Goal: Task Accomplishment & Management: Manage account settings

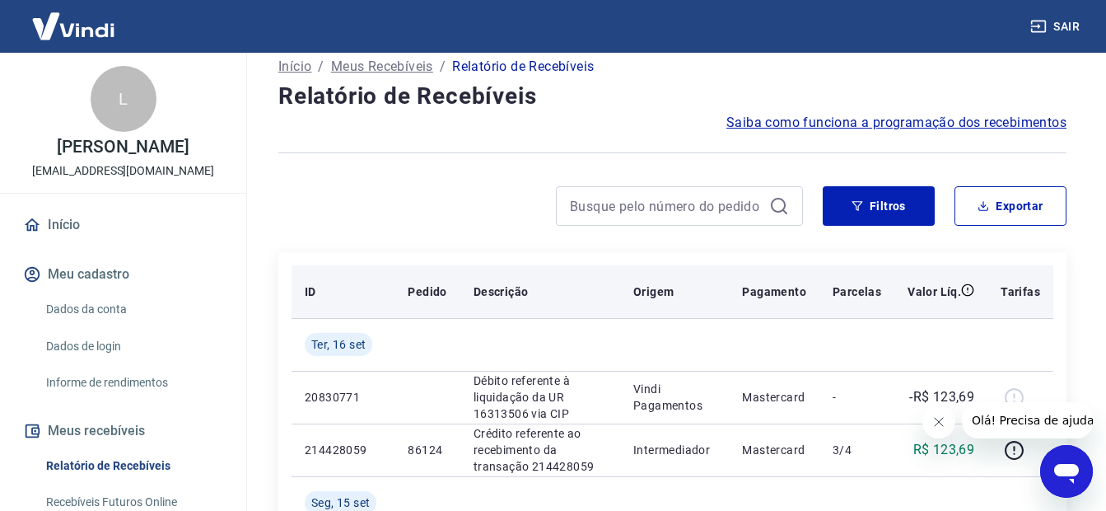
scroll to position [165, 0]
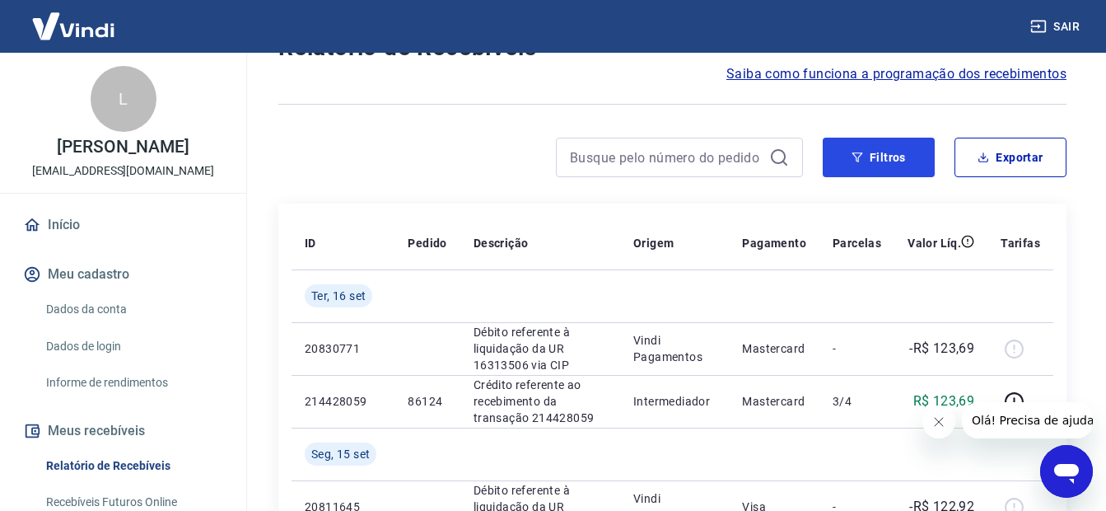
drag, startPoint x: 846, startPoint y: 152, endPoint x: 412, endPoint y: 142, distance: 434.1
click at [846, 152] on button "Filtros" at bounding box center [879, 158] width 112 height 40
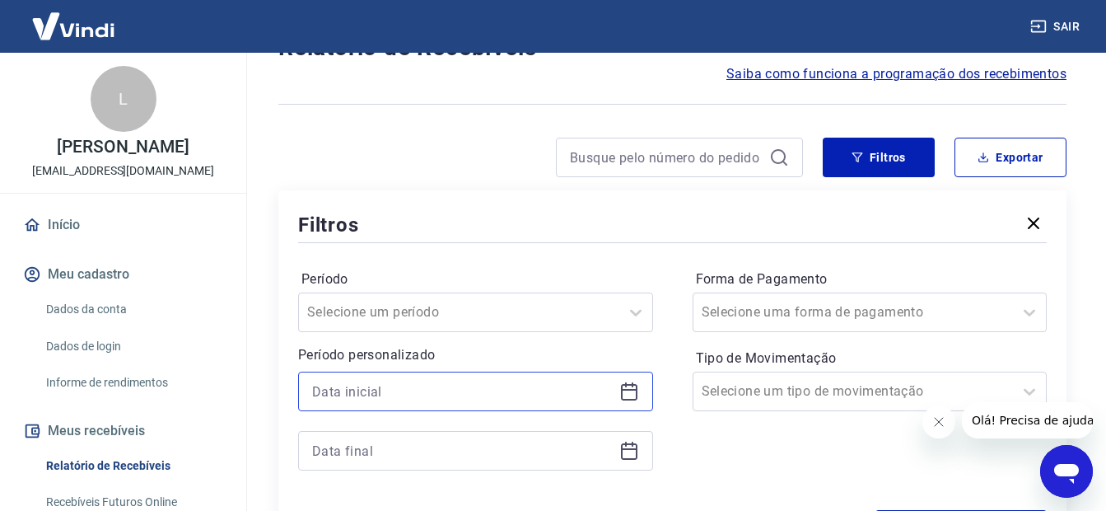
click at [352, 387] on input at bounding box center [462, 391] width 301 height 25
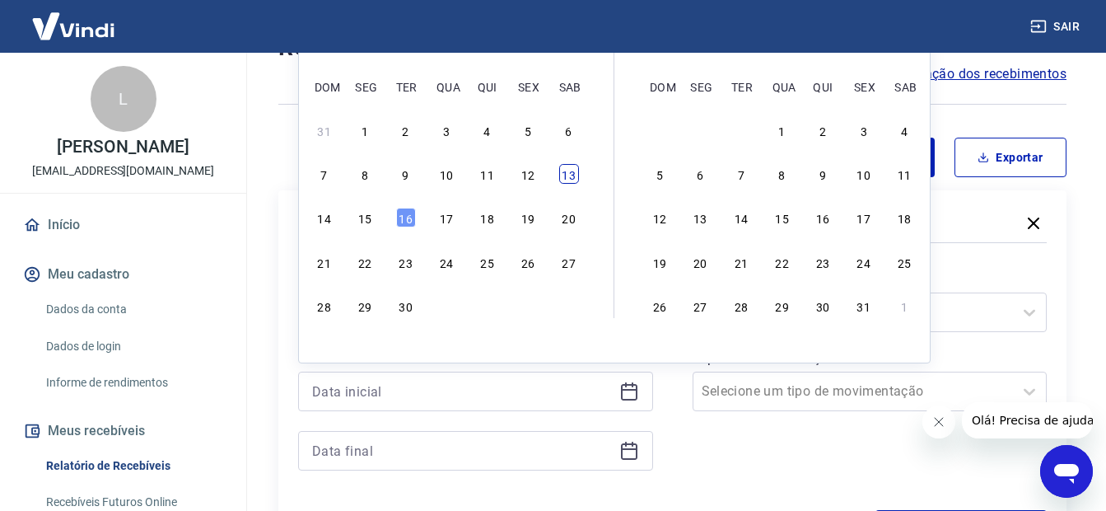
click at [570, 171] on div "13" at bounding box center [569, 174] width 20 height 20
type input "[DATE]"
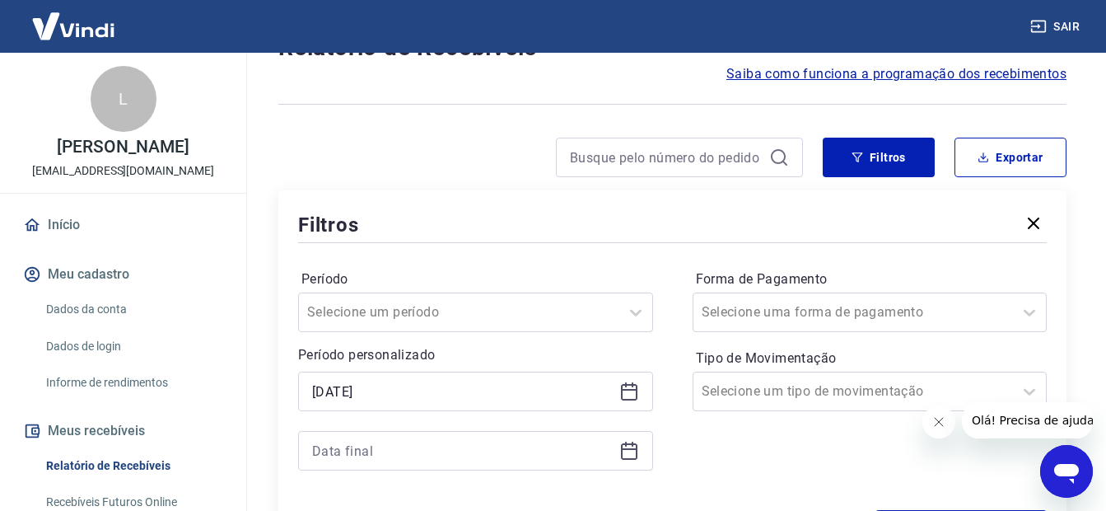
click at [343, 435] on div at bounding box center [475, 451] width 355 height 40
click at [345, 450] on input at bounding box center [462, 450] width 301 height 25
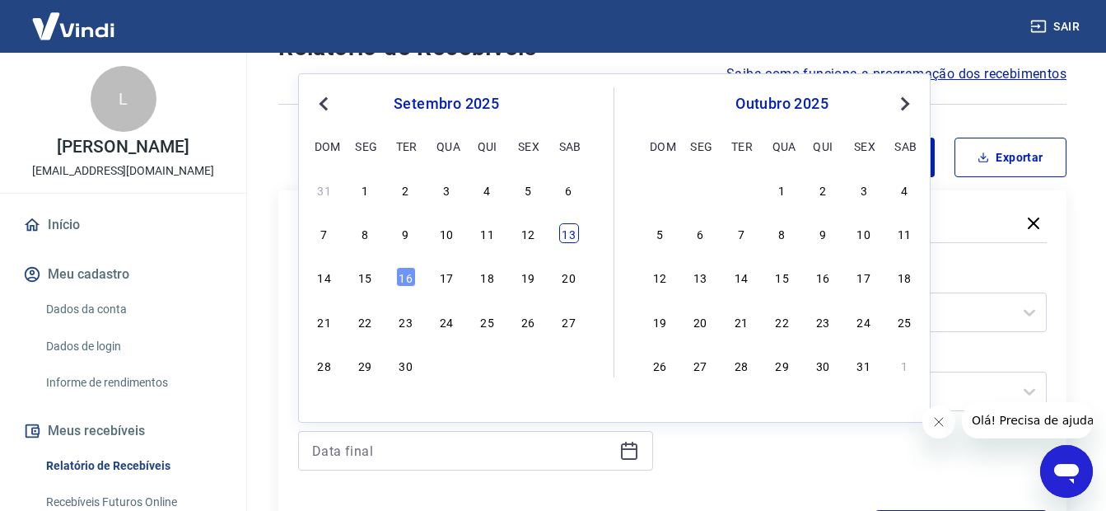
click at [576, 225] on div "13" at bounding box center [569, 233] width 20 height 20
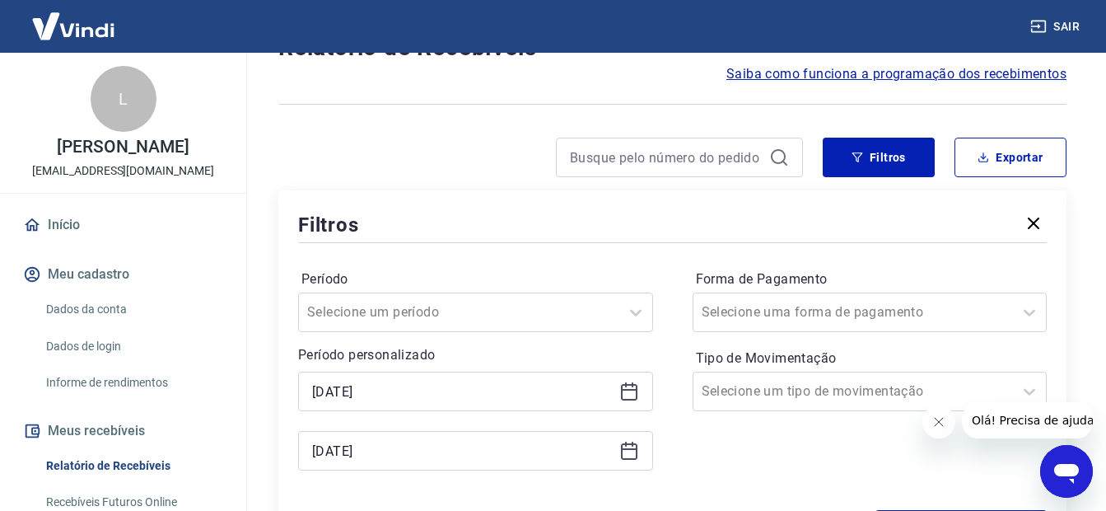
type input "[DATE]"
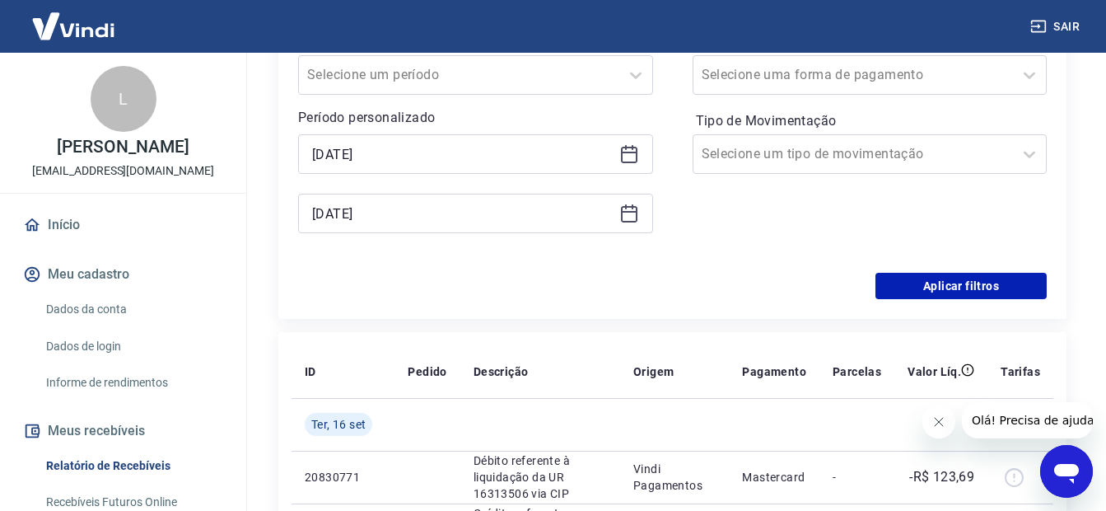
scroll to position [412, 0]
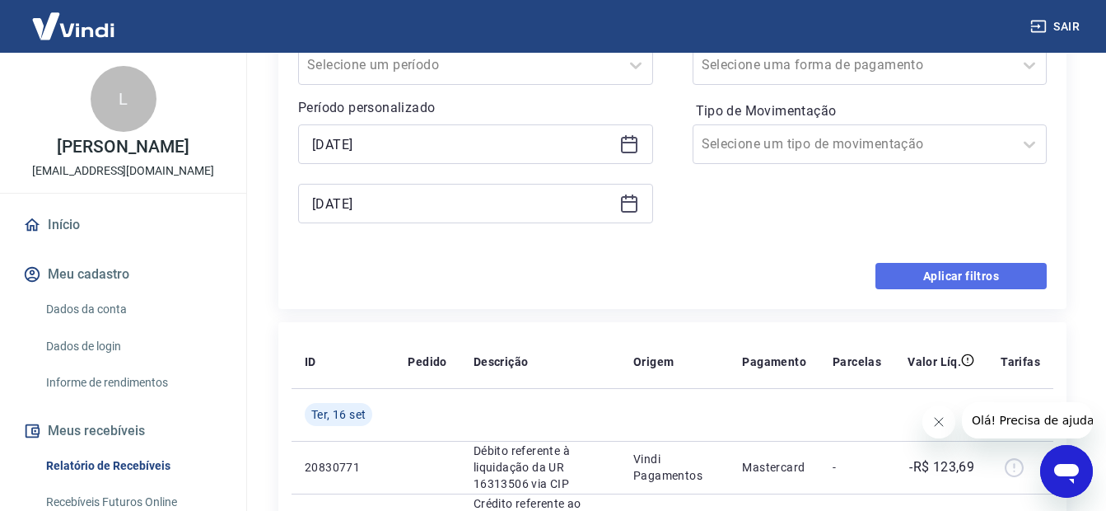
click at [941, 273] on button "Aplicar filtros" at bounding box center [960, 276] width 171 height 26
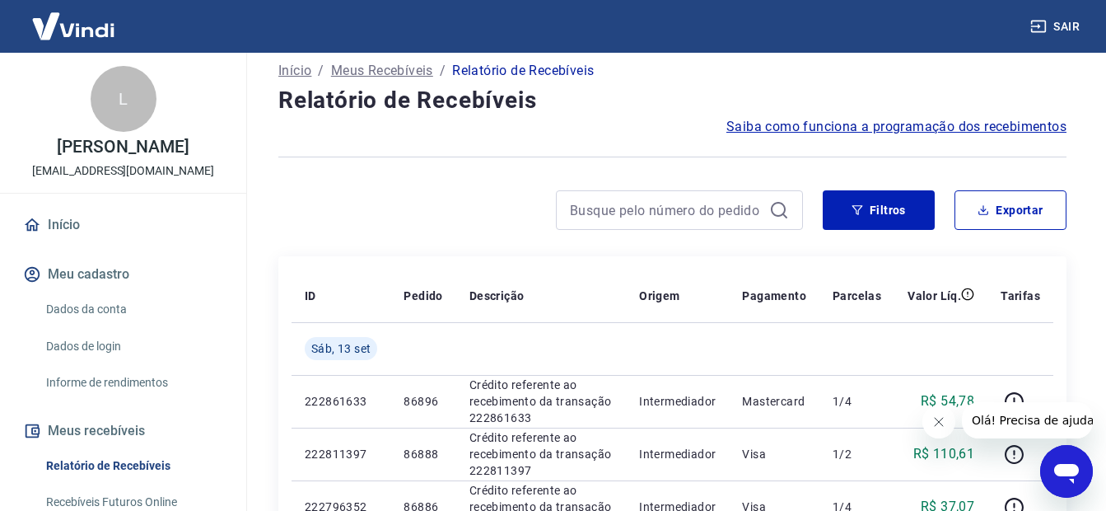
scroll to position [82, 0]
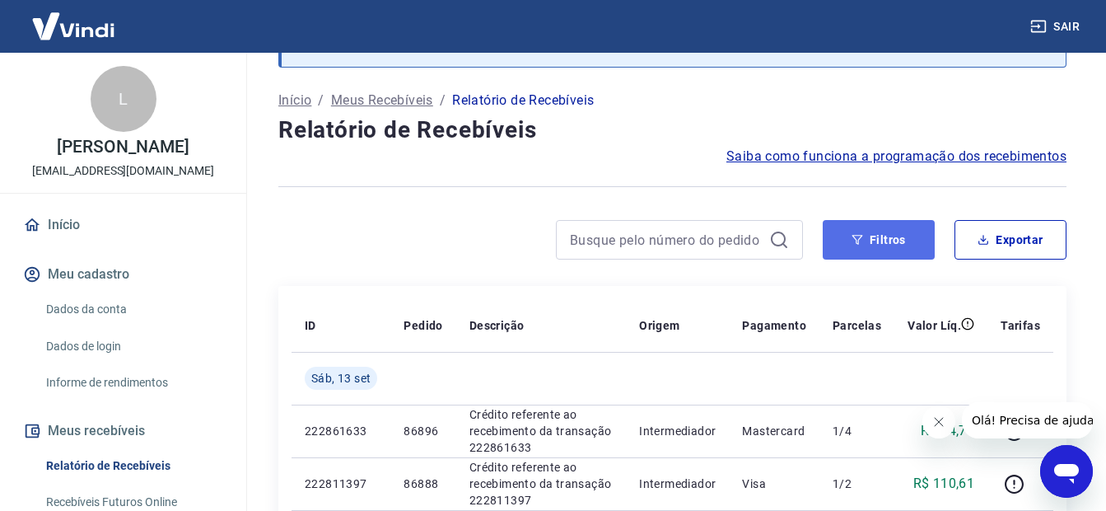
click at [879, 253] on button "Filtros" at bounding box center [879, 240] width 112 height 40
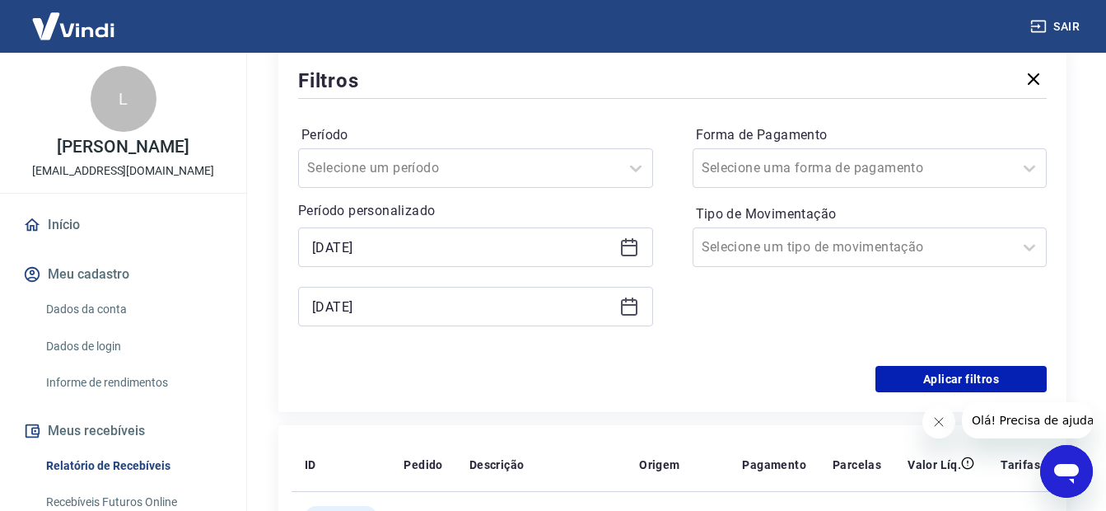
scroll to position [329, 0]
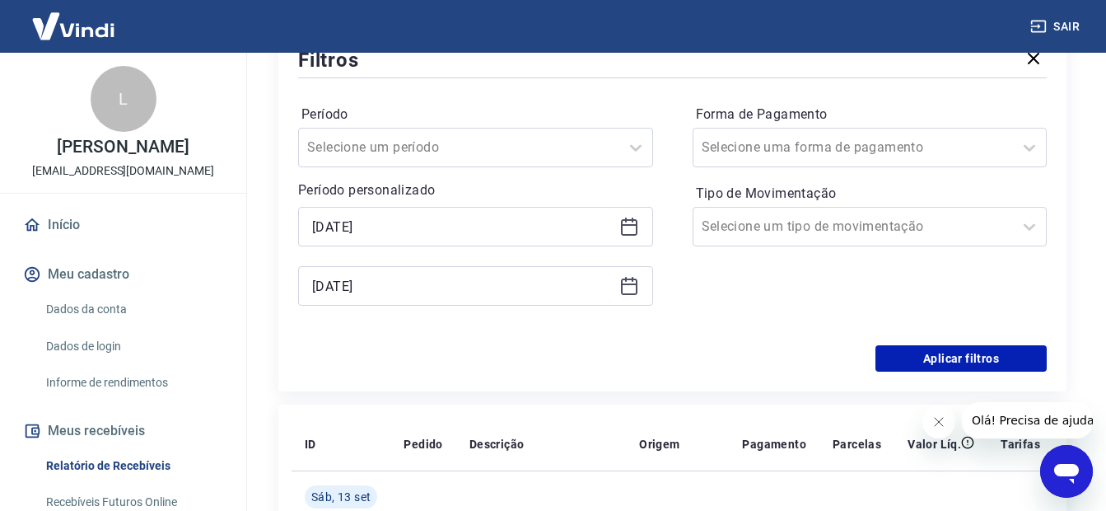
click at [627, 228] on icon at bounding box center [629, 227] width 20 height 20
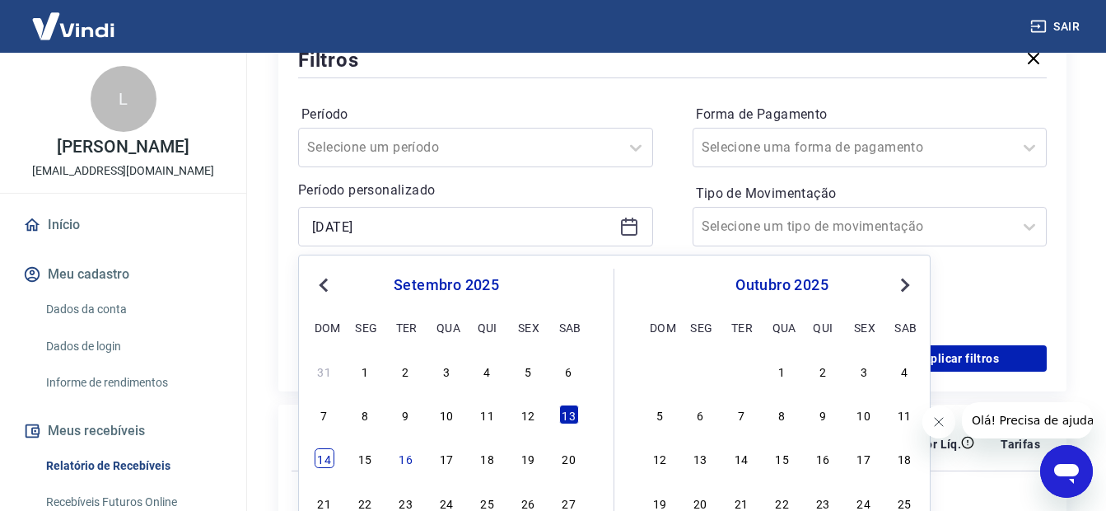
click at [330, 457] on div "14" at bounding box center [325, 458] width 20 height 20
type input "[DATE]"
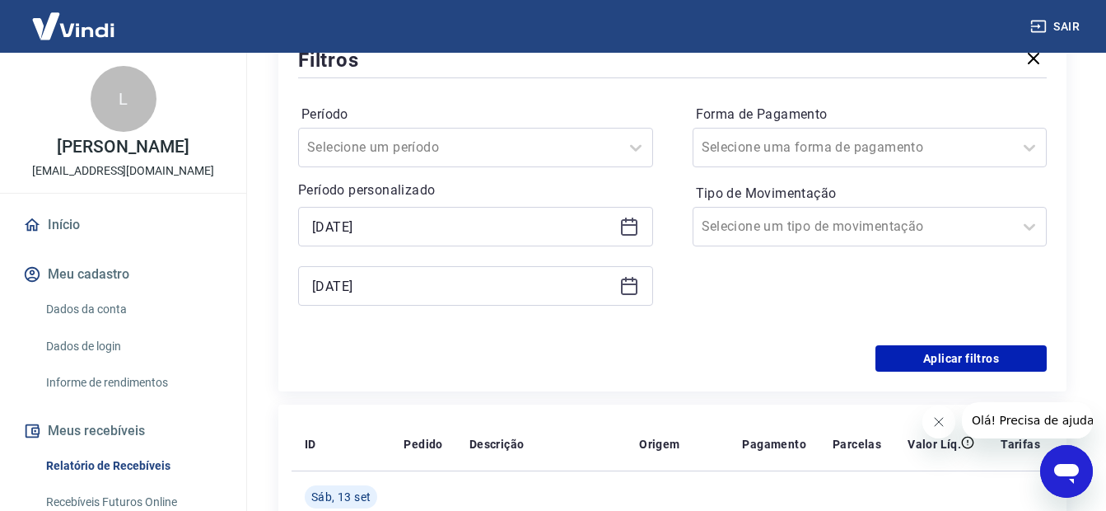
click at [631, 282] on icon at bounding box center [629, 286] width 20 height 20
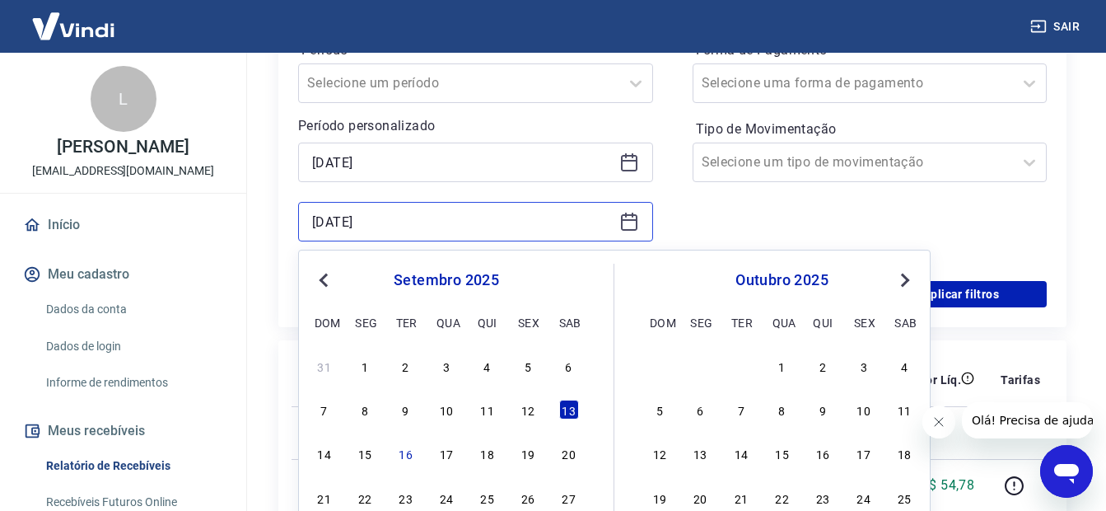
scroll to position [494, 0]
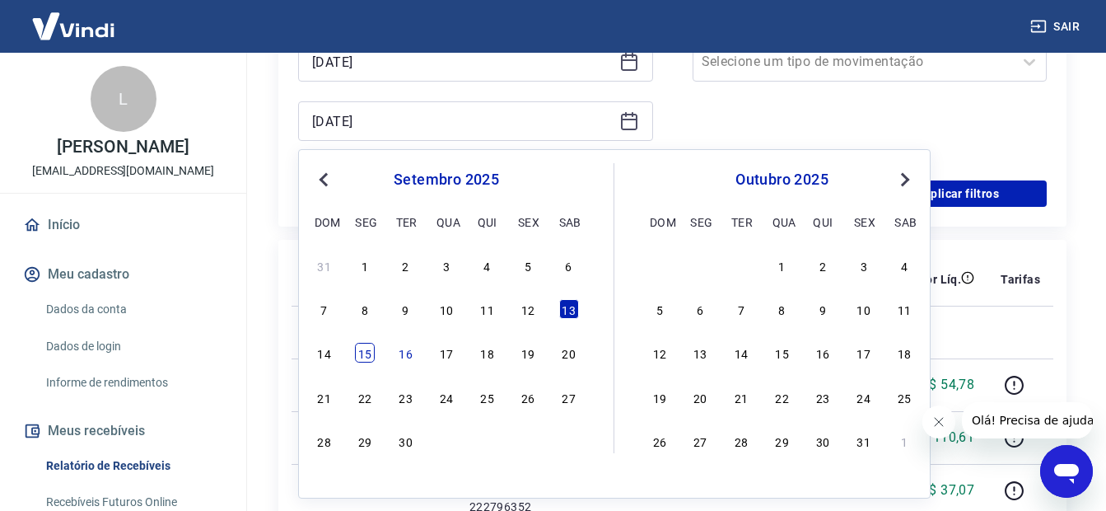
click at [362, 355] on div "15" at bounding box center [365, 353] width 20 height 20
type input "[DATE]"
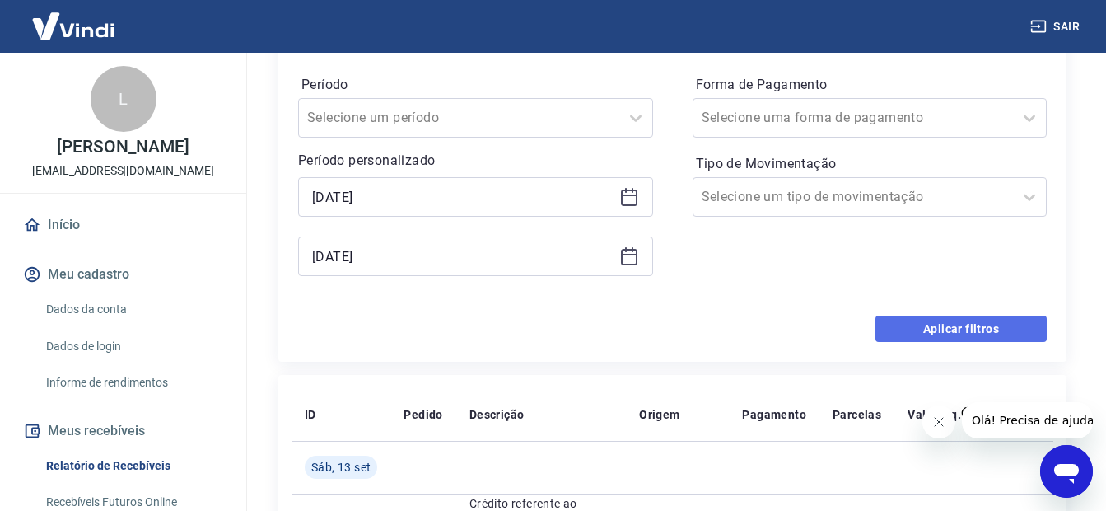
click at [963, 337] on button "Aplicar filtros" at bounding box center [960, 328] width 171 height 26
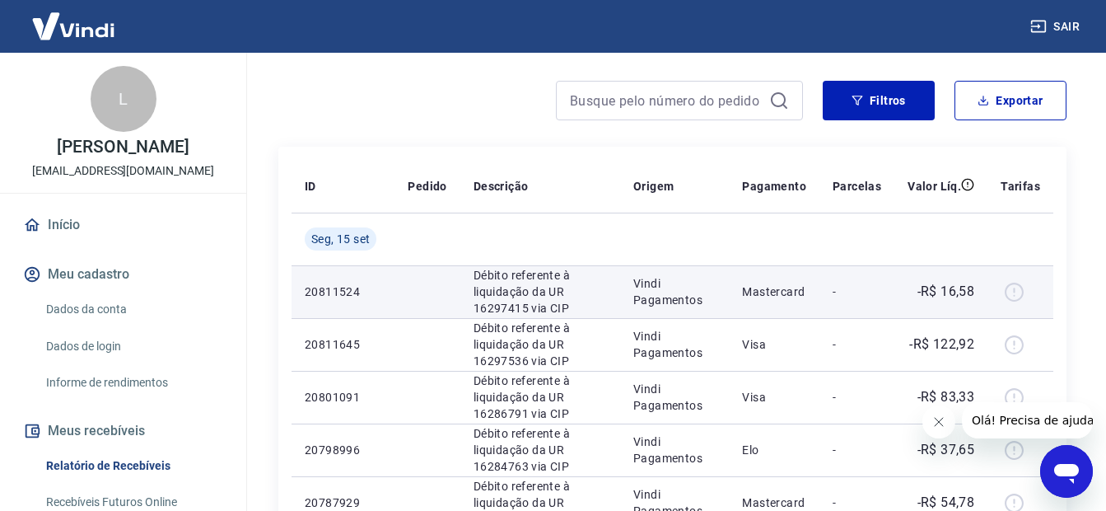
scroll to position [112, 0]
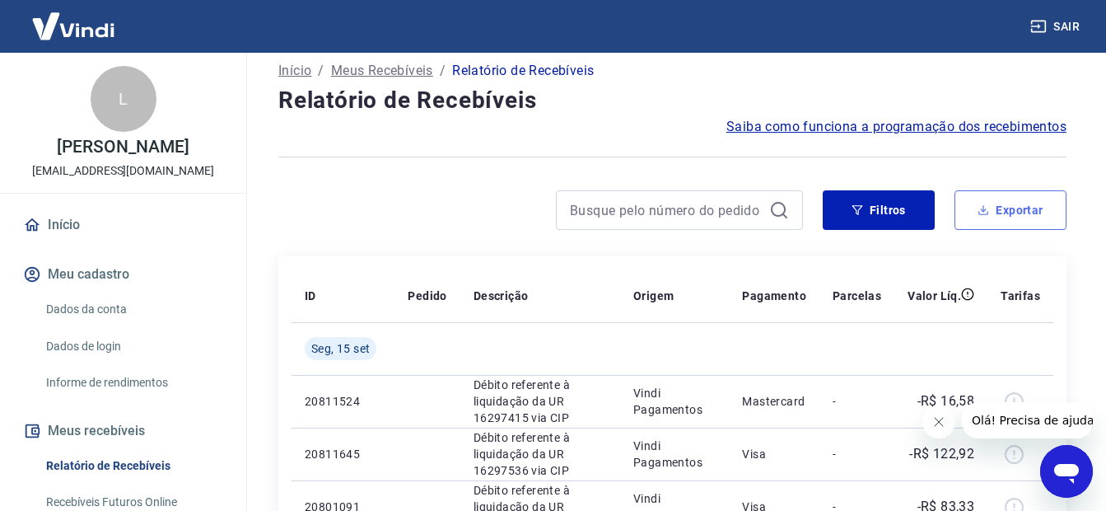
click at [984, 221] on button "Exportar" at bounding box center [1010, 210] width 112 height 40
type input "[DATE]"
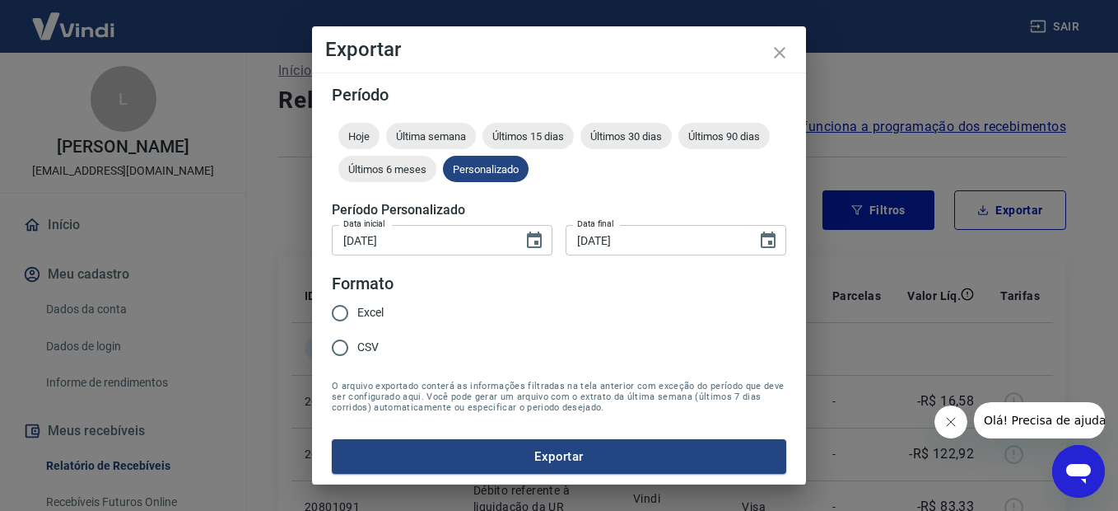
click at [344, 313] on input "Excel" at bounding box center [340, 313] width 35 height 35
radio input "true"
click at [568, 455] on button "Exportar" at bounding box center [559, 456] width 455 height 35
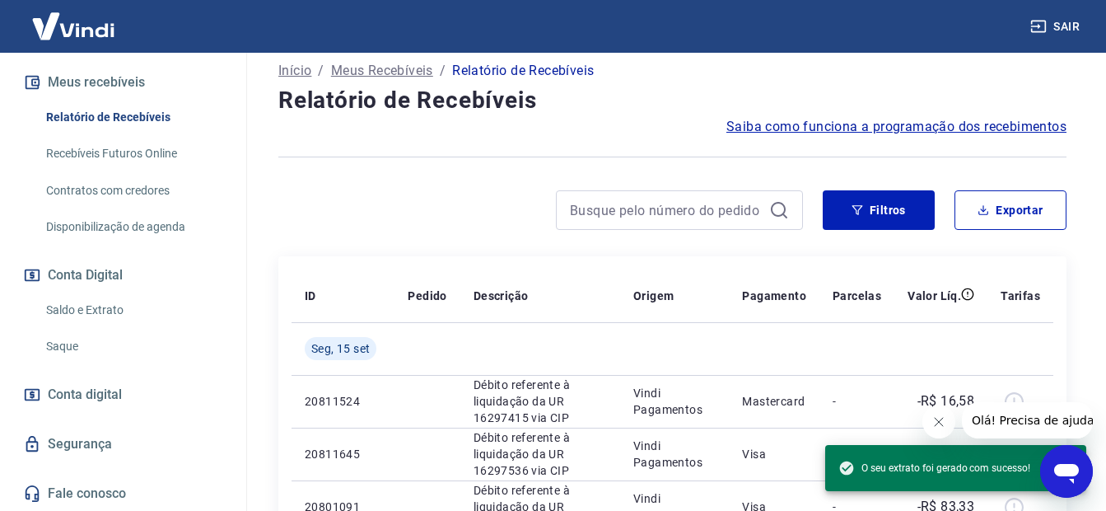
scroll to position [349, 0]
click at [68, 306] on link "Saldo e Extrato" at bounding box center [133, 309] width 187 height 34
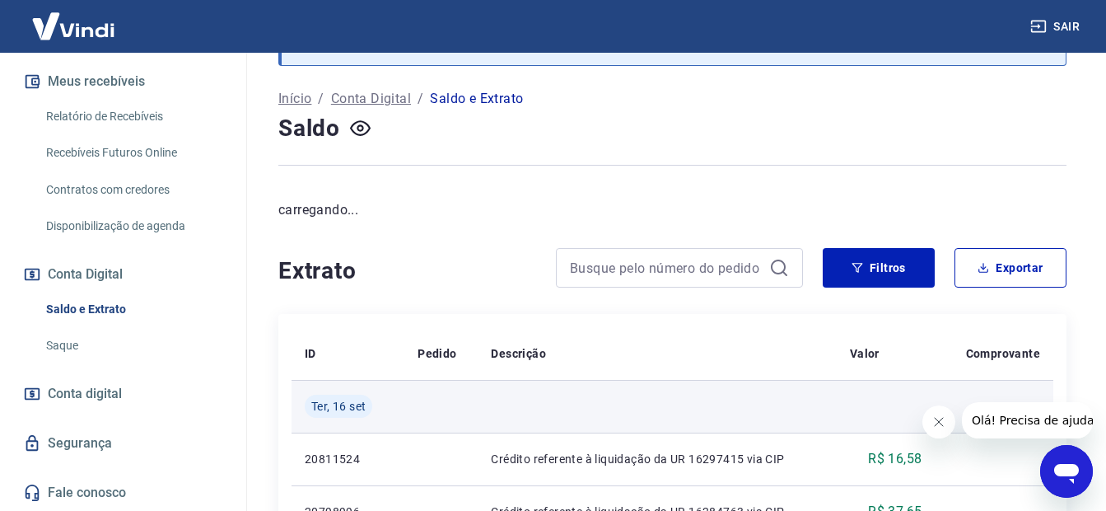
scroll to position [247, 0]
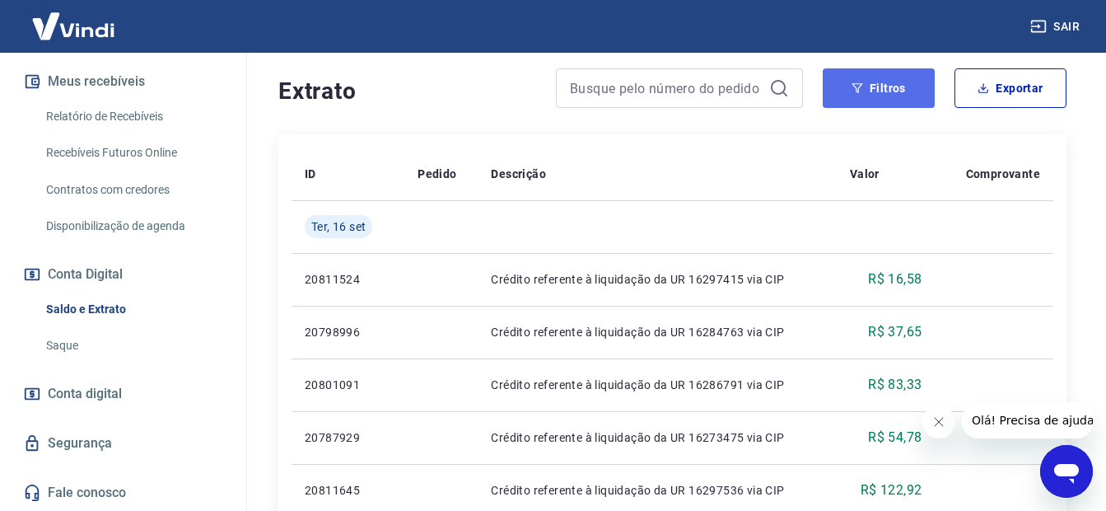
click at [909, 75] on button "Filtros" at bounding box center [879, 88] width 112 height 40
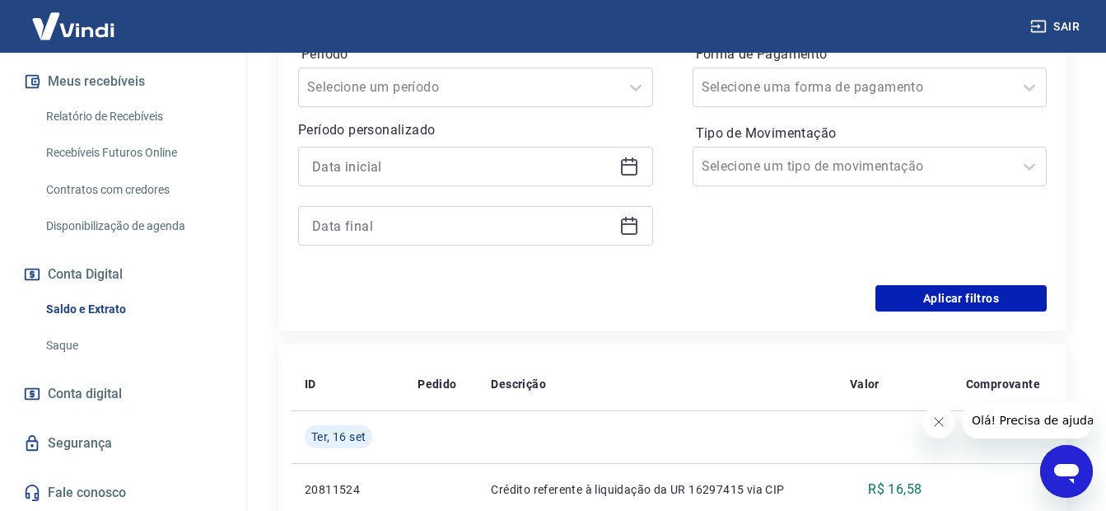
scroll to position [494, 0]
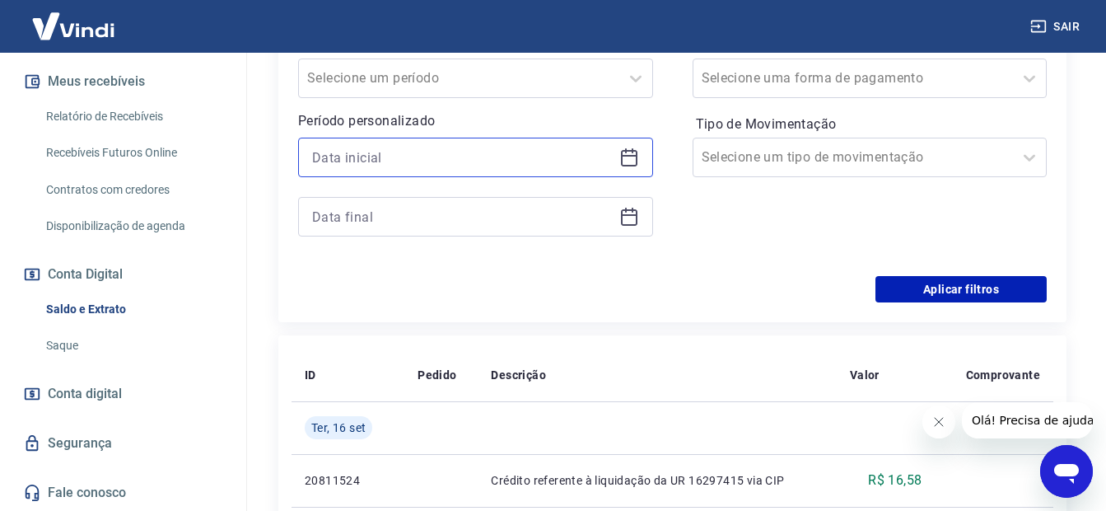
click at [349, 151] on input at bounding box center [462, 157] width 301 height 25
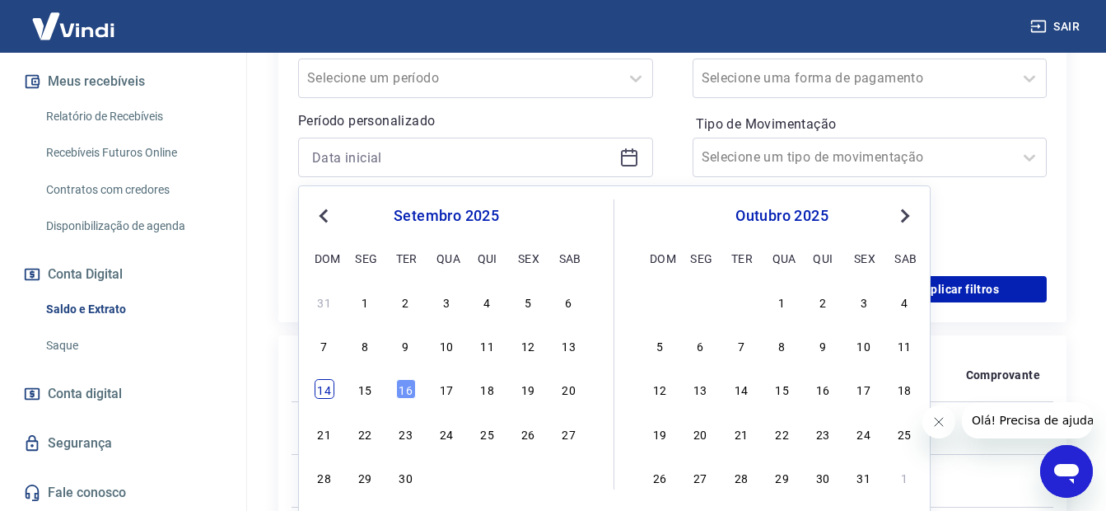
click at [315, 381] on div "14" at bounding box center [325, 389] width 20 height 20
type input "[DATE]"
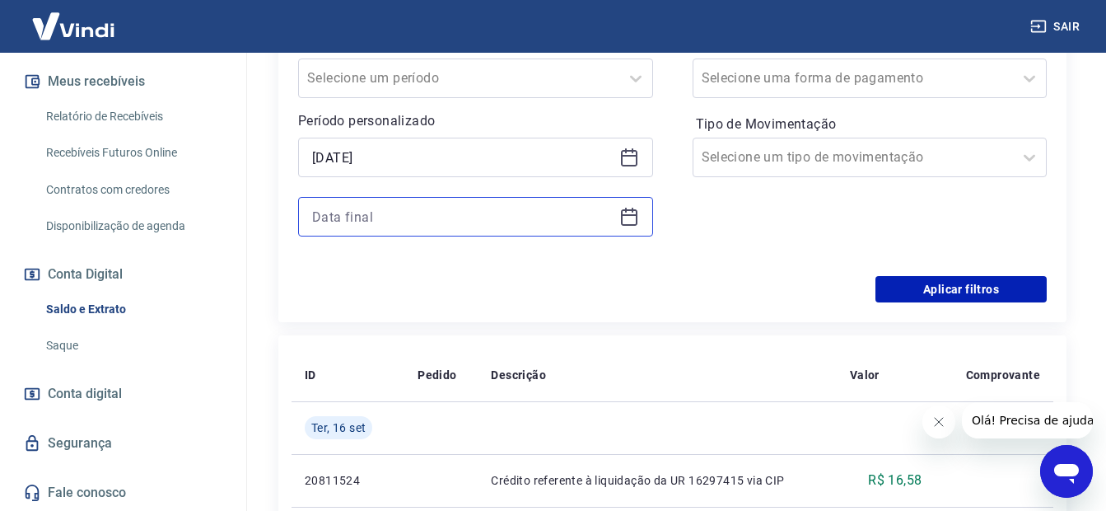
click at [346, 204] on input at bounding box center [462, 216] width 301 height 25
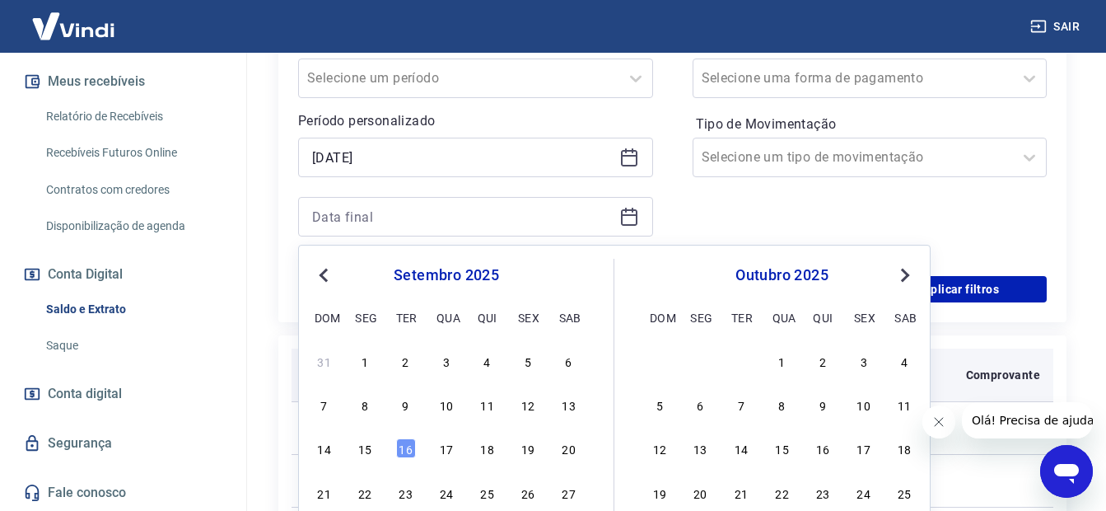
click at [357, 451] on div "15" at bounding box center [365, 448] width 20 height 20
type input "[DATE]"
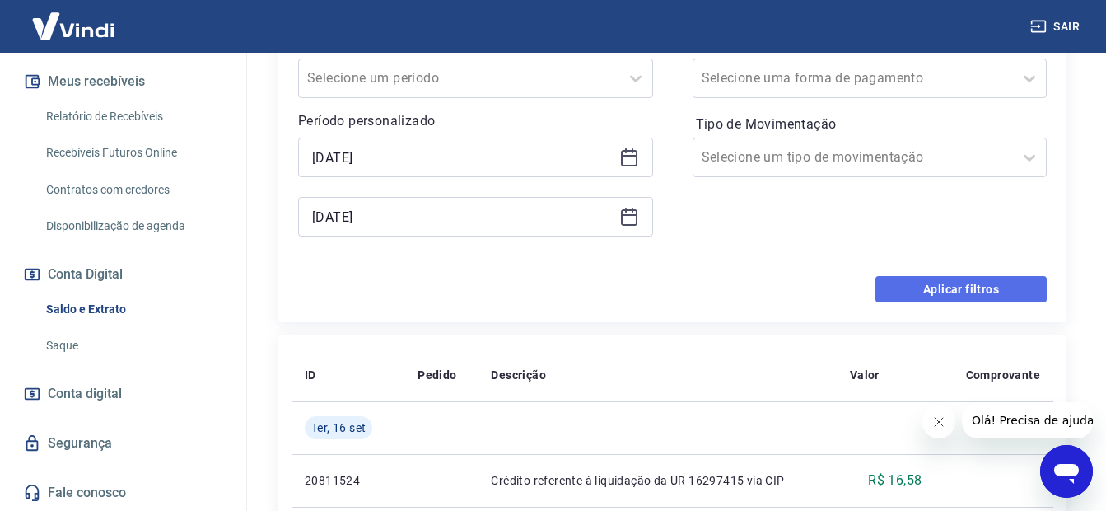
click at [935, 295] on button "Aplicar filtros" at bounding box center [960, 289] width 171 height 26
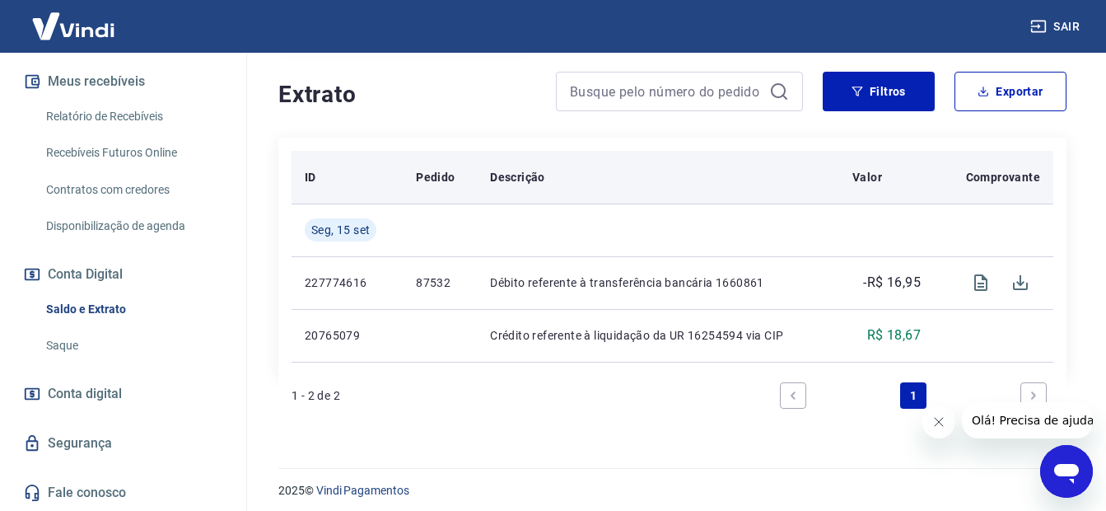
scroll to position [334, 0]
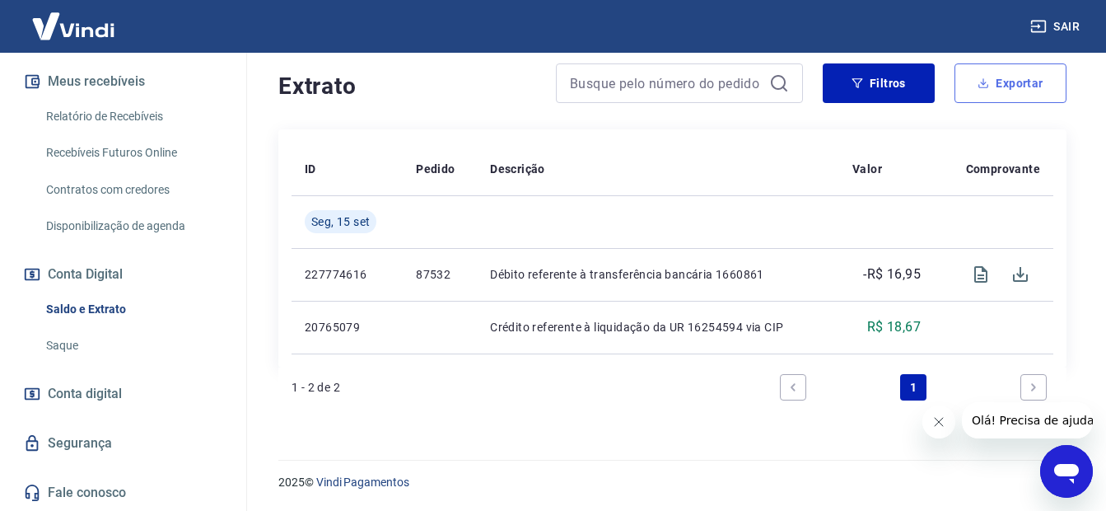
click at [989, 94] on button "Exportar" at bounding box center [1010, 83] width 112 height 40
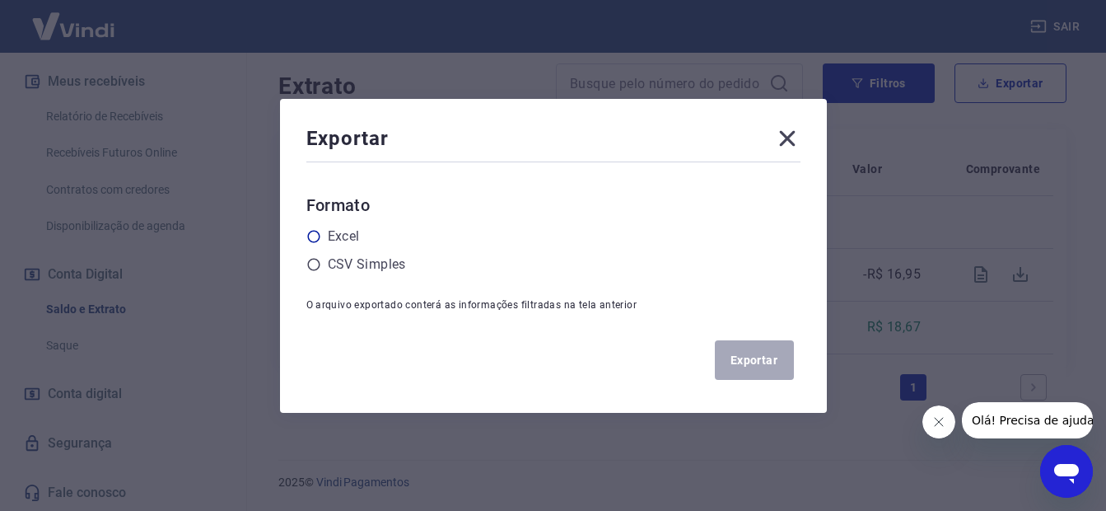
click at [315, 231] on icon at bounding box center [313, 236] width 15 height 15
click at [0, 0] on input "radio" at bounding box center [0, 0] width 0 height 0
click at [740, 345] on button "Exportar" at bounding box center [754, 360] width 79 height 40
